Goal: Check status

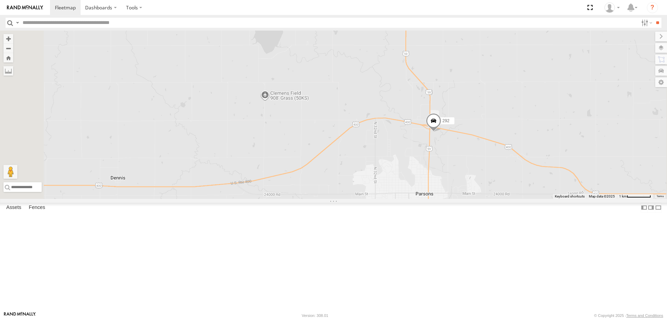
click at [441, 132] on span at bounding box center [433, 122] width 15 height 19
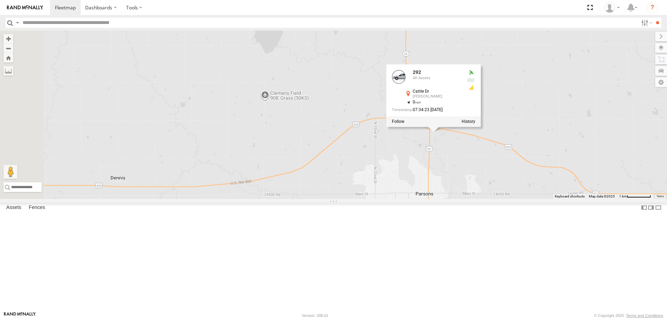
click at [451, 199] on div "262 288 292 272 284 278 294 232 296 292 All Assets Cattle [PERSON_NAME] 37.3645…" at bounding box center [333, 115] width 667 height 169
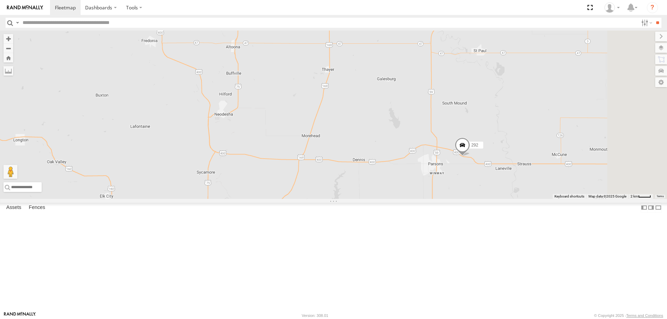
drag, startPoint x: 598, startPoint y: 241, endPoint x: 464, endPoint y: 230, distance: 134.3
click at [470, 199] on div "292" at bounding box center [333, 115] width 667 height 169
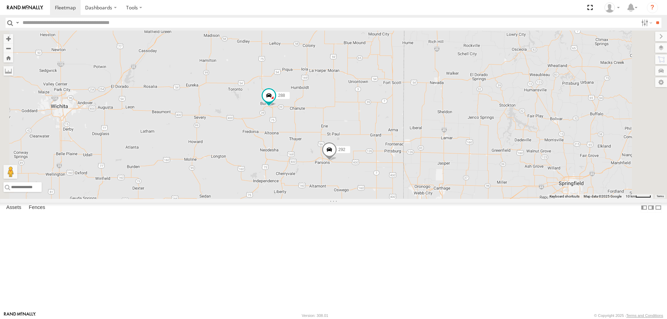
click at [436, 250] on span at bounding box center [428, 241] width 15 height 19
click at [413, 199] on div "292 288 278 278 All Assets US-71 Neosho 36.78737 , -94.42204 South 67 07:48:54 …" at bounding box center [333, 115] width 667 height 169
click at [337, 161] on span at bounding box center [329, 151] width 15 height 19
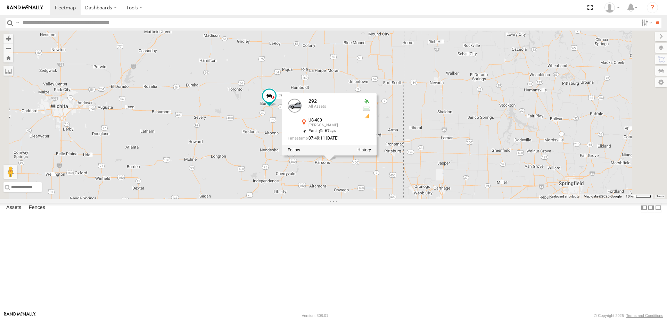
click at [389, 199] on div "292 288 278 292 All Assets US-400 [PERSON_NAME] 37.35134 , -95.20492 East 67 07…" at bounding box center [333, 115] width 667 height 169
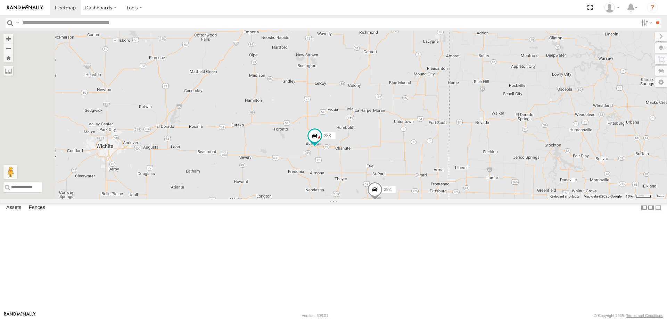
drag, startPoint x: 268, startPoint y: 174, endPoint x: 325, endPoint y: 218, distance: 71.3
click at [316, 199] on div "292 288 278" at bounding box center [333, 115] width 667 height 169
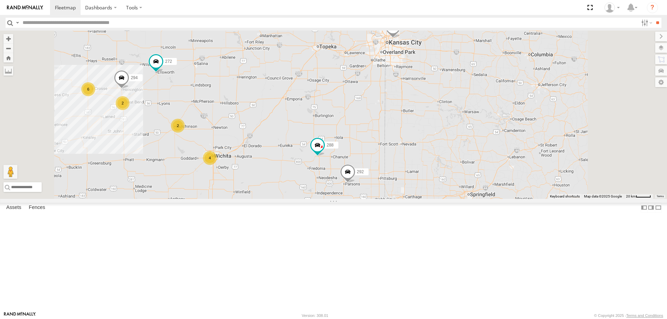
drag, startPoint x: 418, startPoint y: 135, endPoint x: 413, endPoint y: 187, distance: 52.4
click at [414, 185] on div "292 288 278 6 4 2 262 272 2 294" at bounding box center [333, 115] width 667 height 169
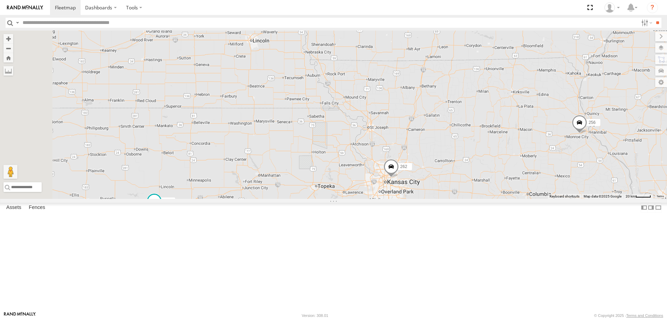
drag, startPoint x: 429, startPoint y: 163, endPoint x: 439, endPoint y: 223, distance: 61.4
click at [438, 199] on div "292 288 278 6 4 2 262 272 2 294 256" at bounding box center [333, 115] width 667 height 169
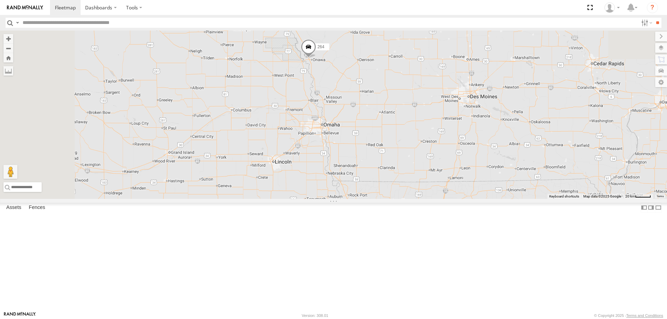
drag, startPoint x: 466, startPoint y: 226, endPoint x: 469, endPoint y: 229, distance: 4.2
click at [468, 199] on div "292 288 278 6 4 2 262 272 2 294 256 264" at bounding box center [333, 115] width 667 height 169
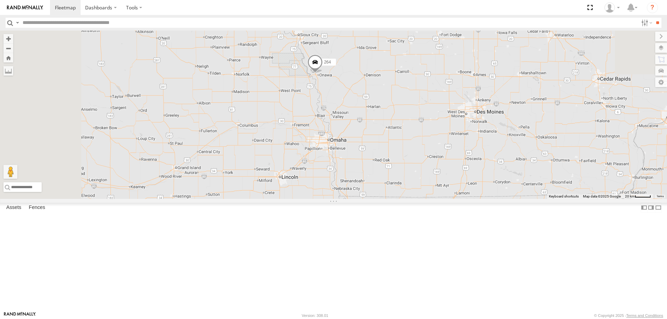
click at [323, 73] on span at bounding box center [315, 63] width 15 height 19
